Goal: Transaction & Acquisition: Book appointment/travel/reservation

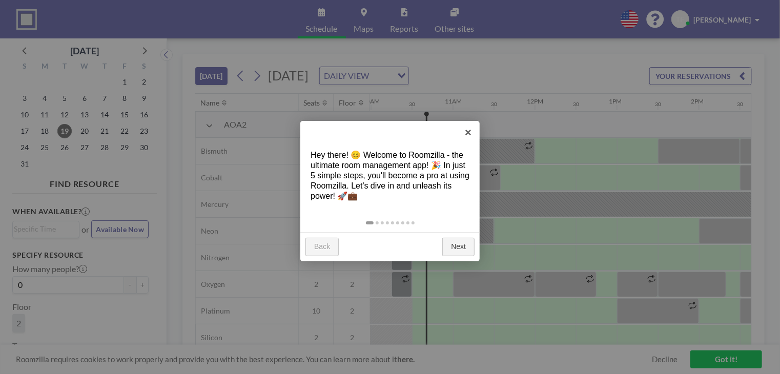
scroll to position [0, 820]
click at [468, 130] on link "×" at bounding box center [468, 132] width 23 height 23
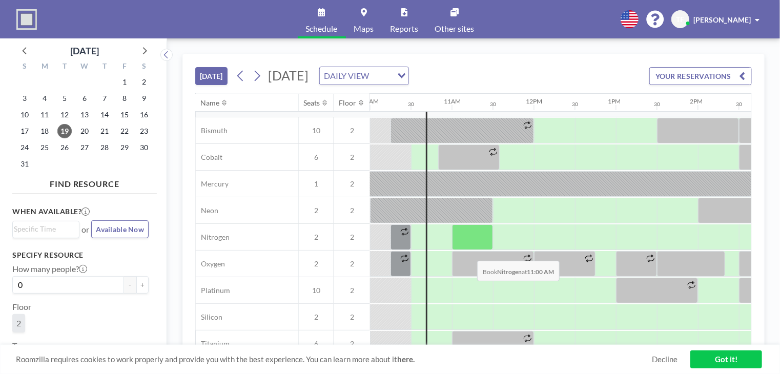
scroll to position [36, 820]
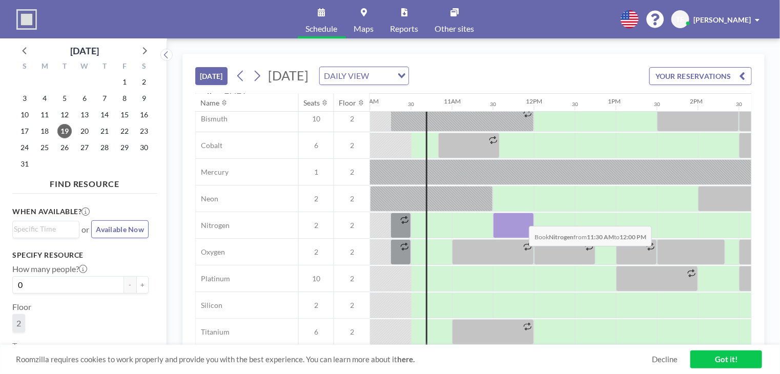
click at [521, 218] on div at bounding box center [513, 226] width 41 height 26
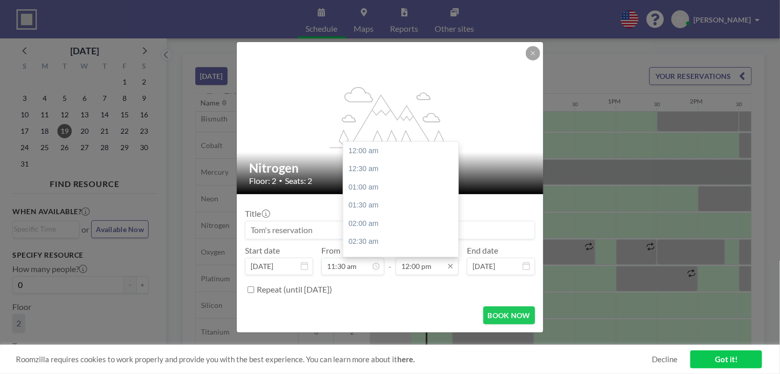
scroll to position [438, 0]
click at [370, 167] on div "12:30 pm" at bounding box center [403, 169] width 120 height 18
type input "12:30 pm"
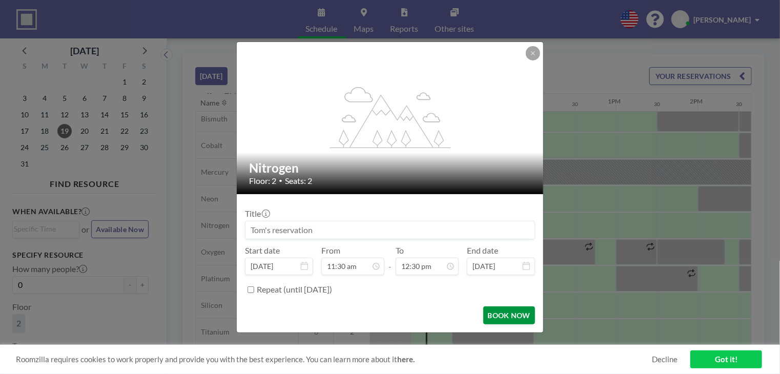
scroll to position [456, 0]
click at [514, 317] on button "BOOK NOW" at bounding box center [509, 315] width 52 height 18
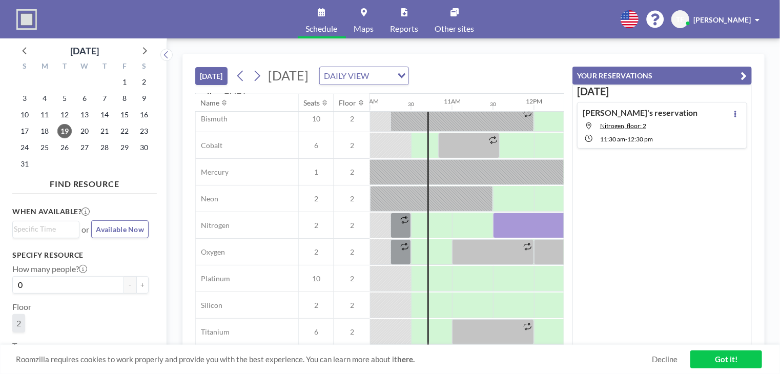
click at [744, 73] on icon "button" at bounding box center [744, 76] width 6 height 12
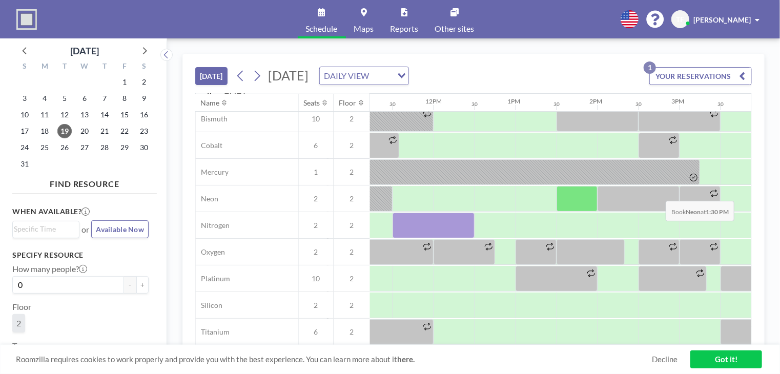
scroll to position [36, 922]
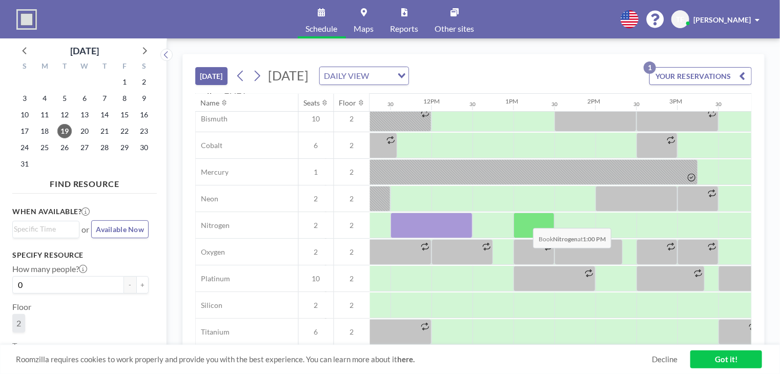
click at [525, 220] on div at bounding box center [533, 226] width 41 height 26
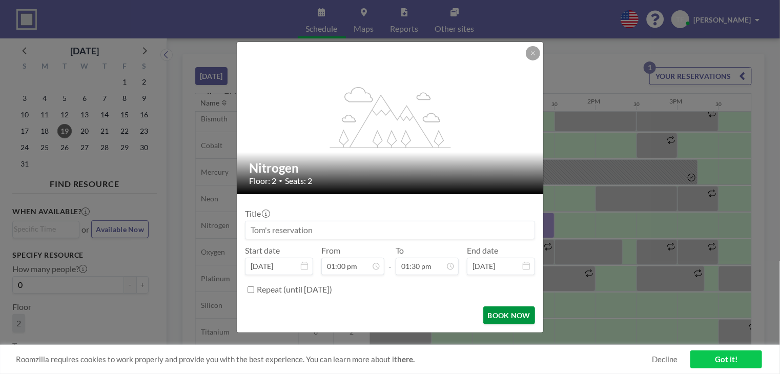
click at [508, 317] on button "BOOK NOW" at bounding box center [509, 315] width 52 height 18
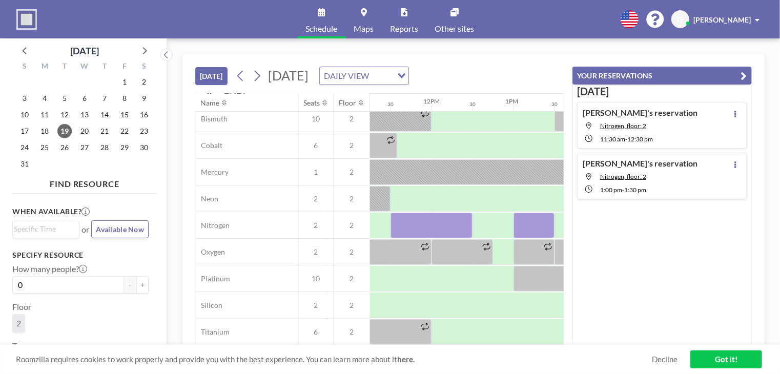
click at [743, 355] on link "Got it!" at bounding box center [726, 359] width 72 height 18
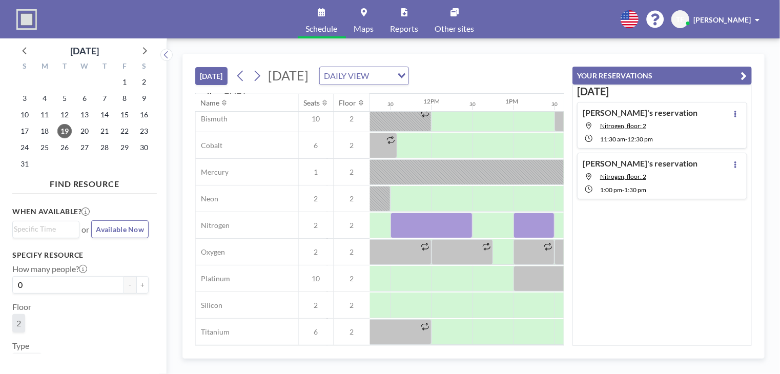
click at [745, 73] on icon "button" at bounding box center [744, 76] width 6 height 12
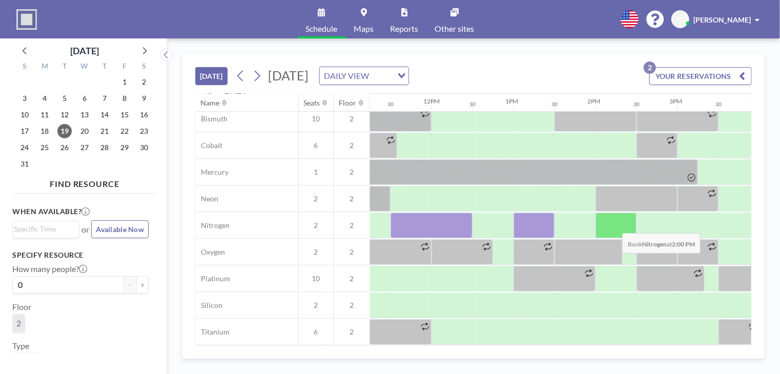
click at [614, 225] on div at bounding box center [615, 226] width 41 height 26
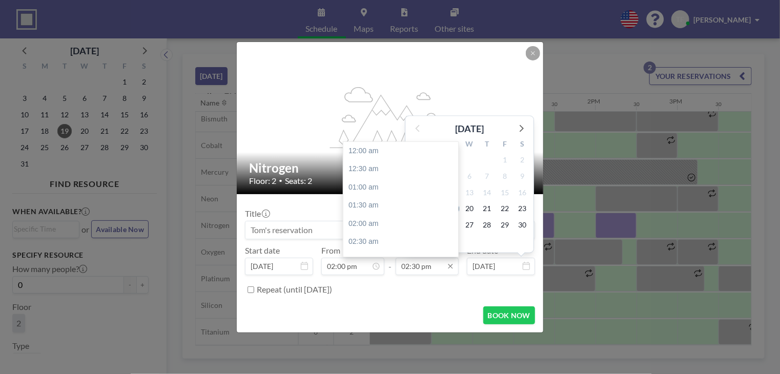
scroll to position [529, 0]
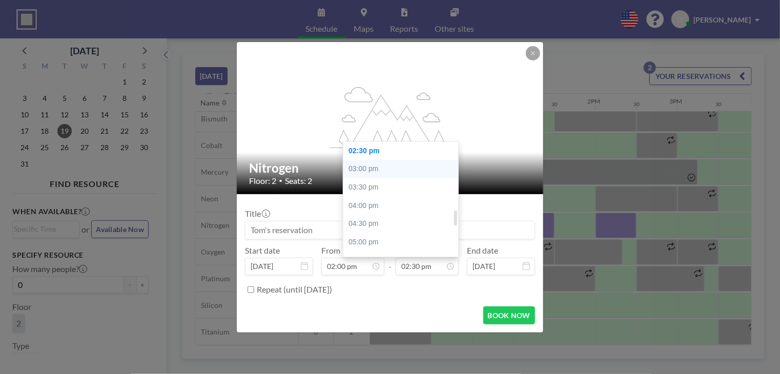
click at [390, 175] on div "03:00 pm" at bounding box center [403, 169] width 120 height 18
type input "03:00 pm"
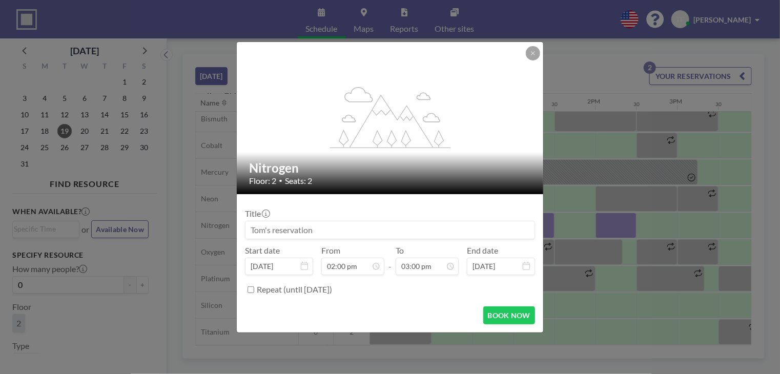
scroll to position [547, 0]
click at [508, 312] on button "BOOK NOW" at bounding box center [509, 315] width 52 height 18
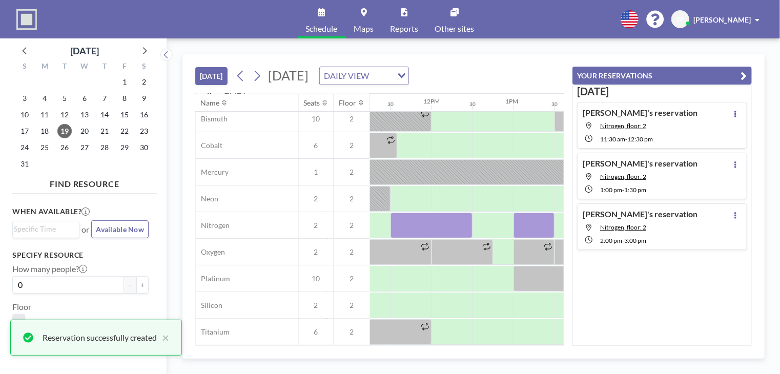
click at [744, 75] on icon "button" at bounding box center [744, 76] width 6 height 12
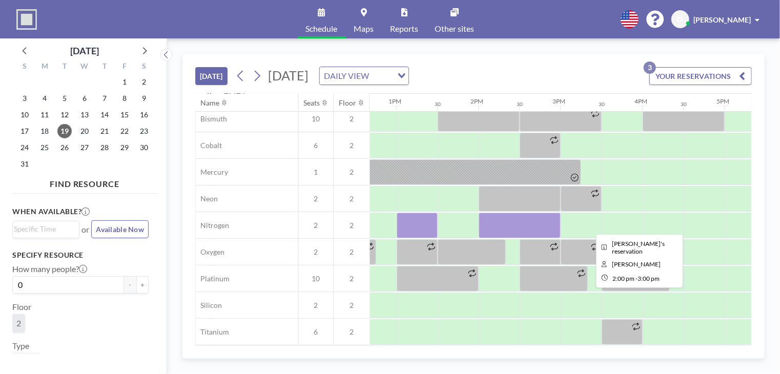
scroll to position [36, 1041]
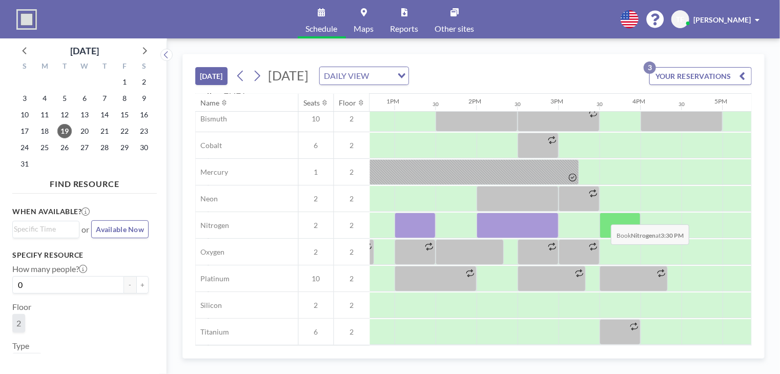
click at [603, 216] on div at bounding box center [620, 226] width 41 height 26
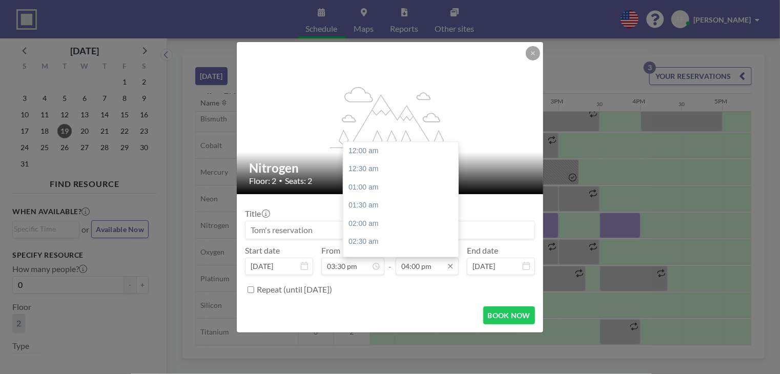
scroll to position [584, 0]
click at [418, 263] on input "04:00 pm" at bounding box center [427, 266] width 63 height 17
click at [364, 167] on div "04:30 pm" at bounding box center [403, 169] width 120 height 18
type input "04:30 pm"
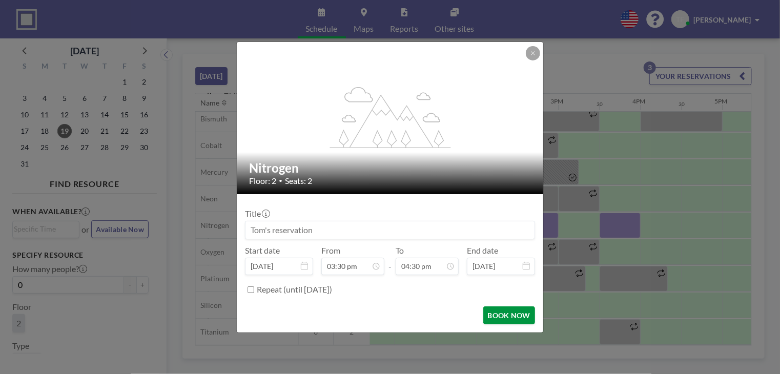
click at [503, 311] on button "BOOK NOW" at bounding box center [509, 315] width 52 height 18
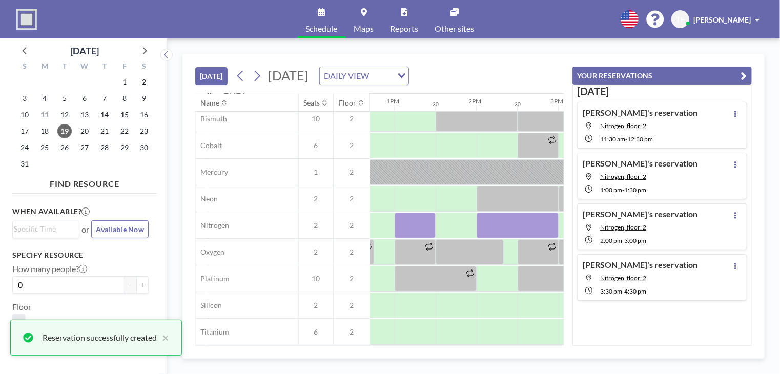
click at [748, 74] on button "YOUR RESERVATIONS" at bounding box center [661, 76] width 179 height 18
